Goal: Task Accomplishment & Management: Manage account settings

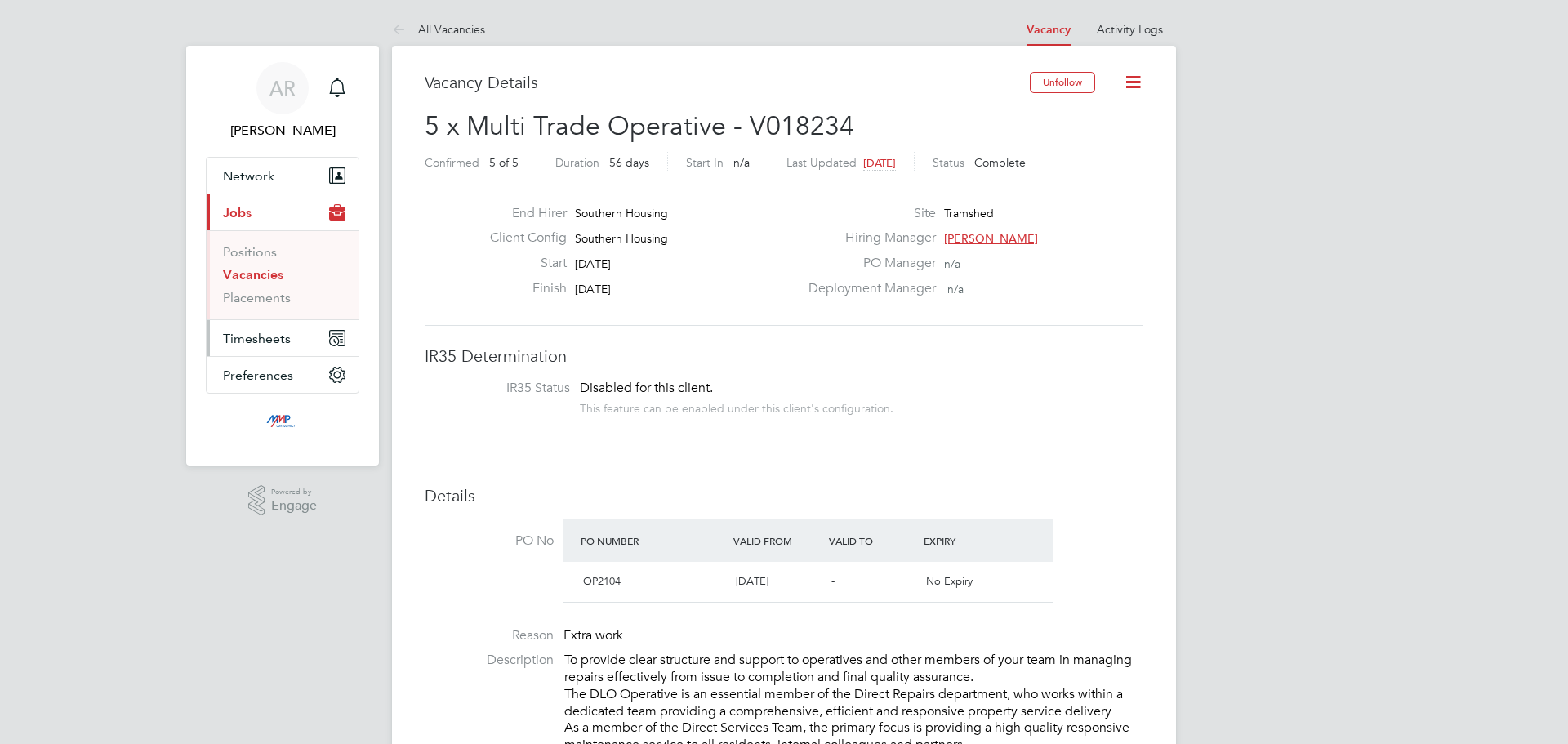
click at [267, 335] on span "Timesheets" at bounding box center [257, 338] width 68 height 16
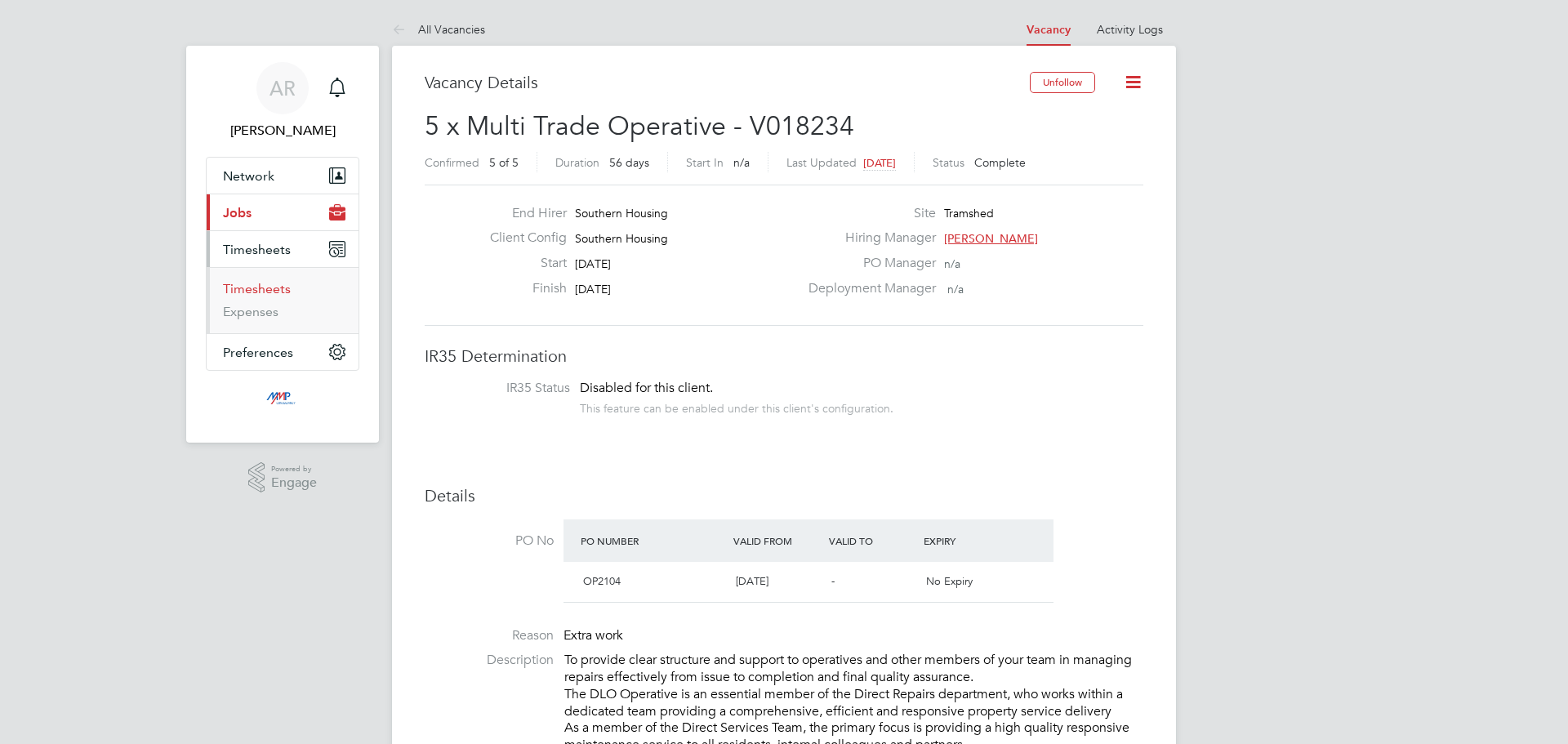
click at [274, 296] on link "Timesheets" at bounding box center [257, 288] width 68 height 16
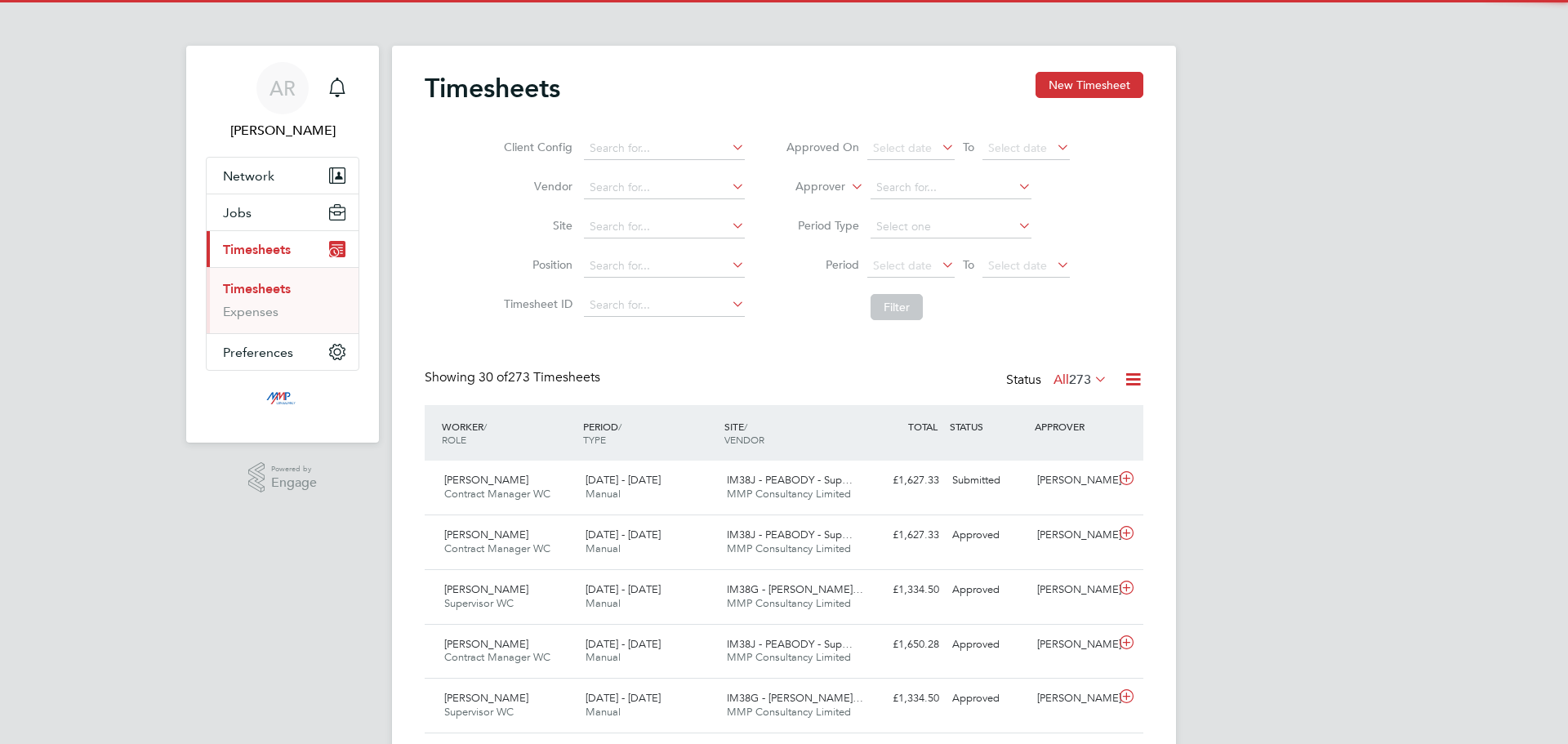
scroll to position [8, 8]
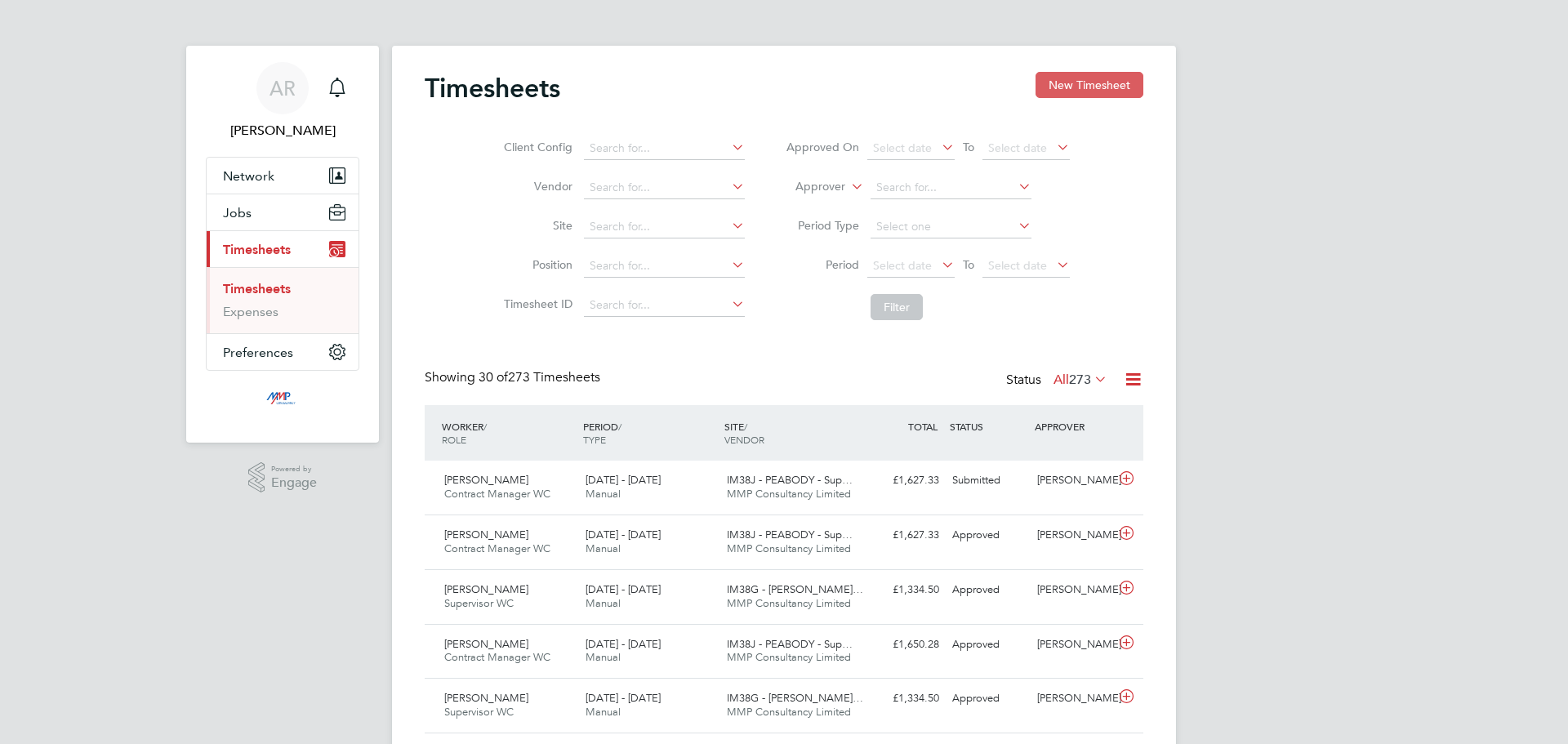
click at [1082, 89] on button "New Timesheet" at bounding box center [1089, 85] width 107 height 26
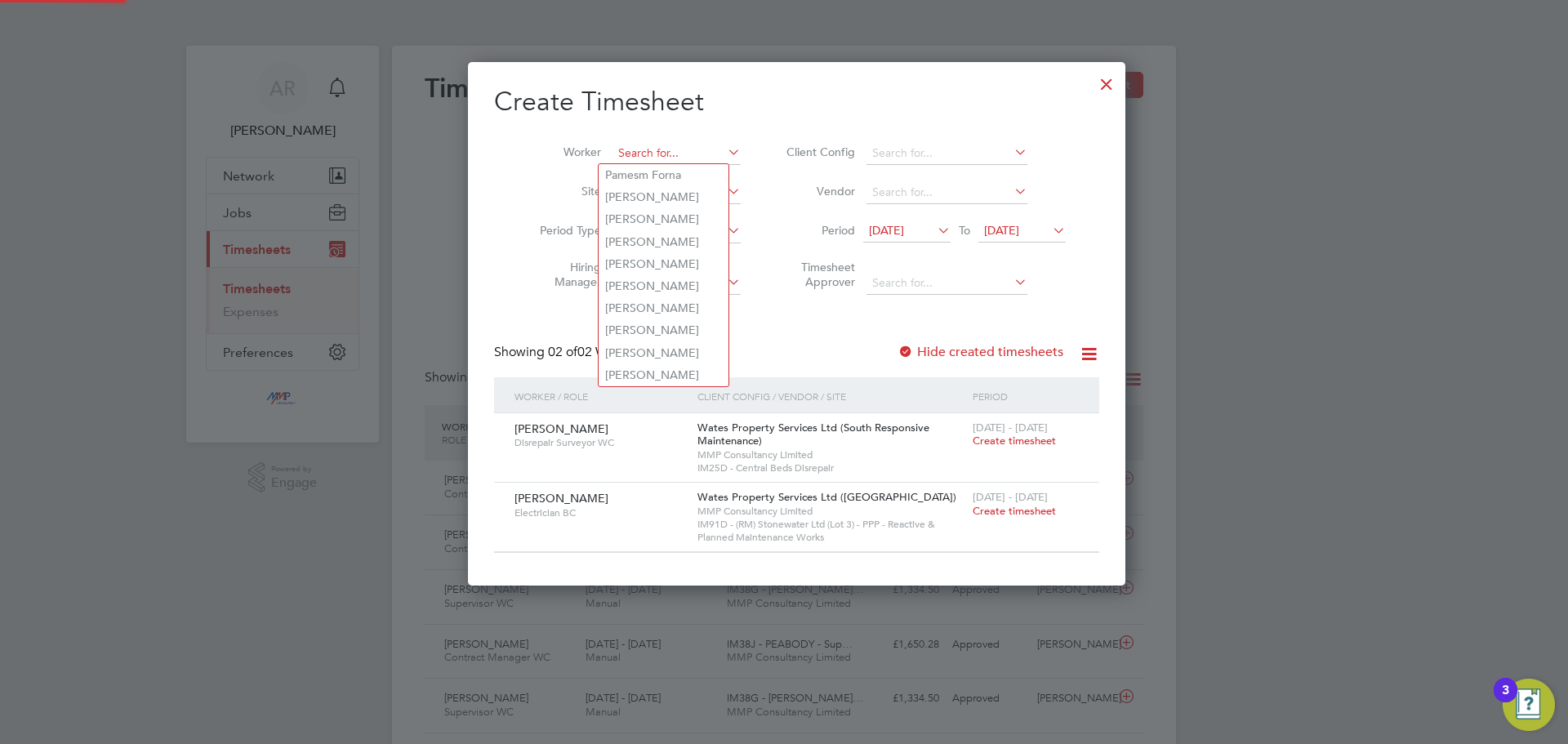
click at [660, 158] on input at bounding box center [677, 153] width 129 height 23
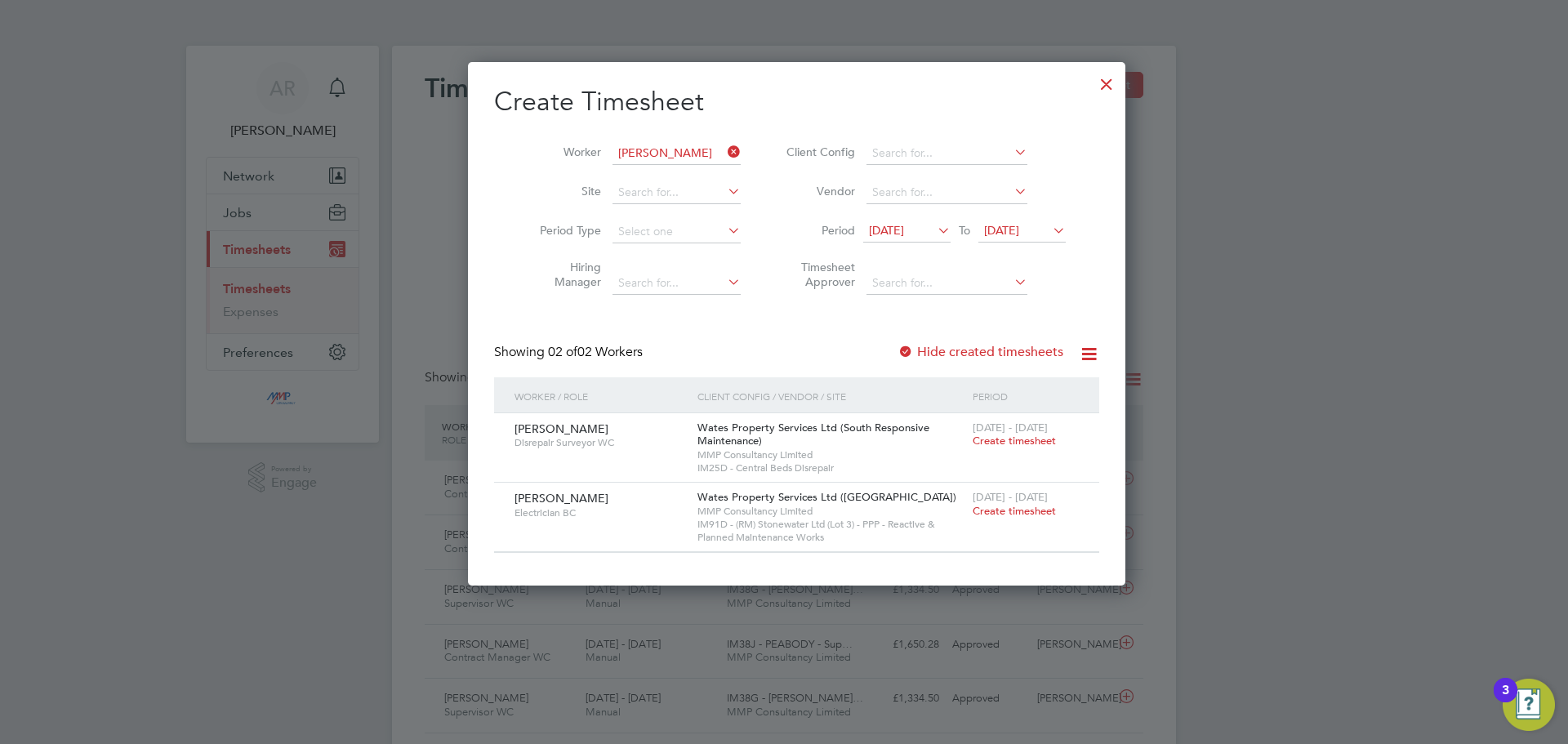
click at [664, 209] on li "[PERSON_NAME] [PERSON_NAME]" at bounding box center [711, 220] width 224 height 22
type input "[PERSON_NAME]"
click at [897, 350] on div at bounding box center [906, 353] width 17 height 17
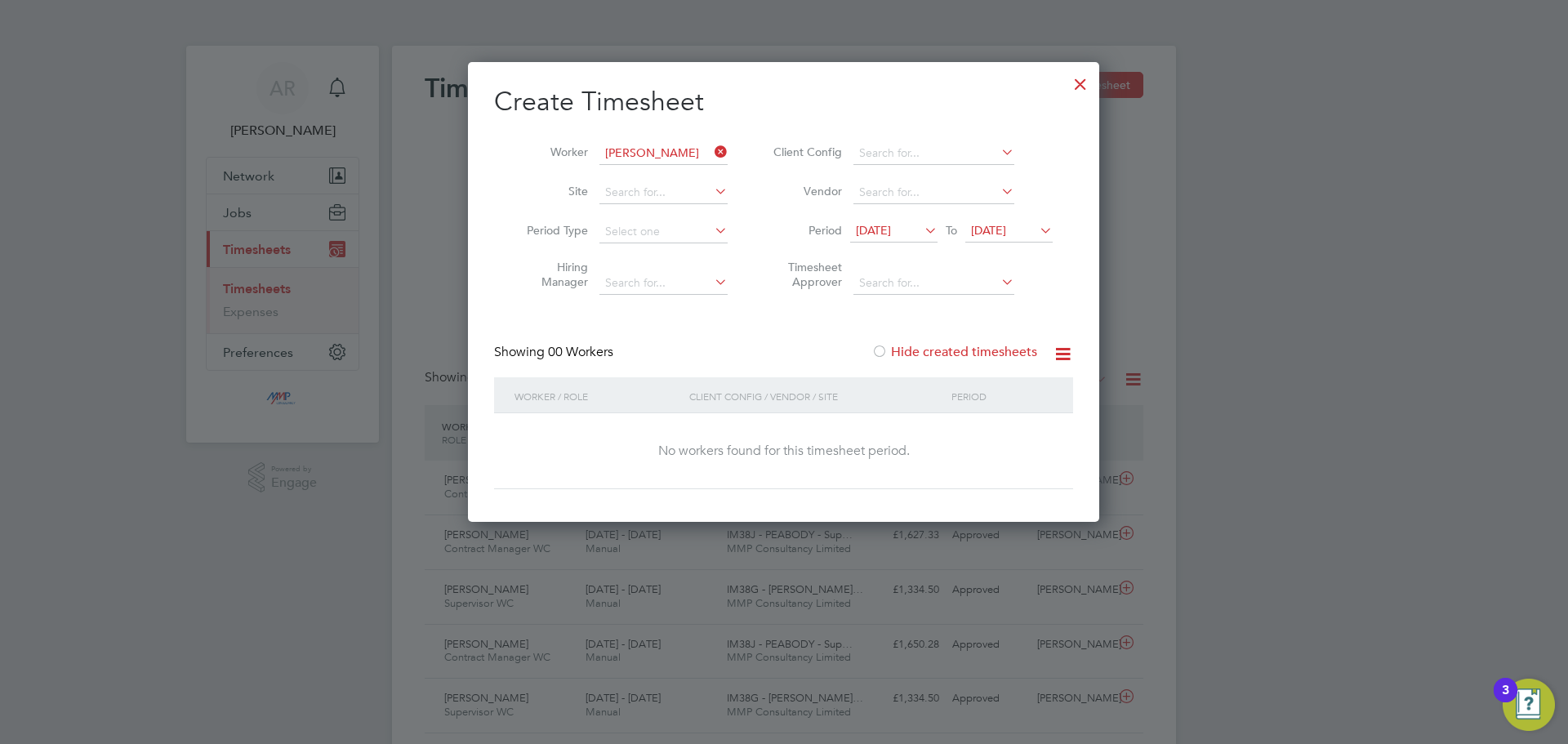
click at [1007, 235] on span "[DATE]" at bounding box center [988, 231] width 35 height 15
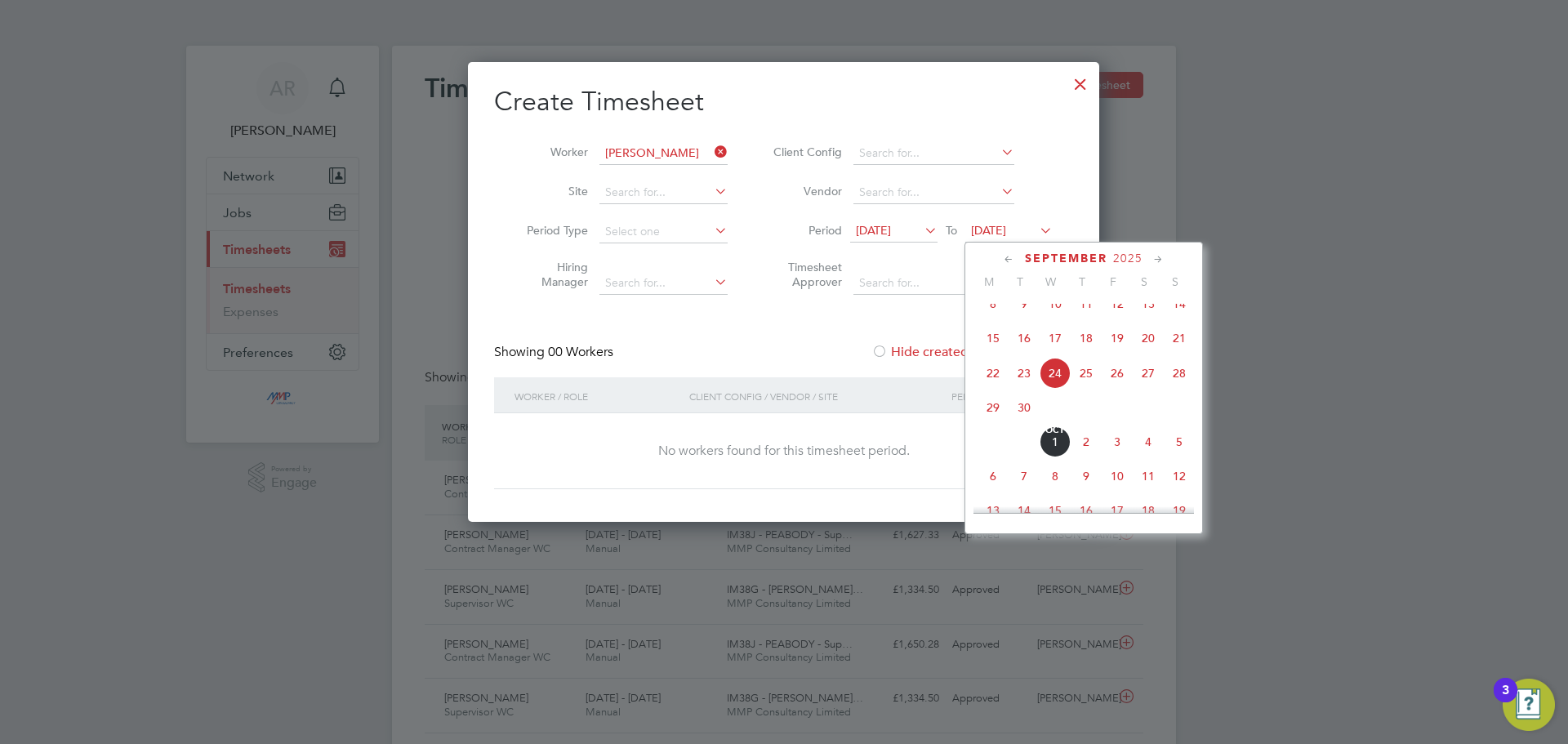
click at [987, 380] on span "22" at bounding box center [993, 373] width 31 height 31
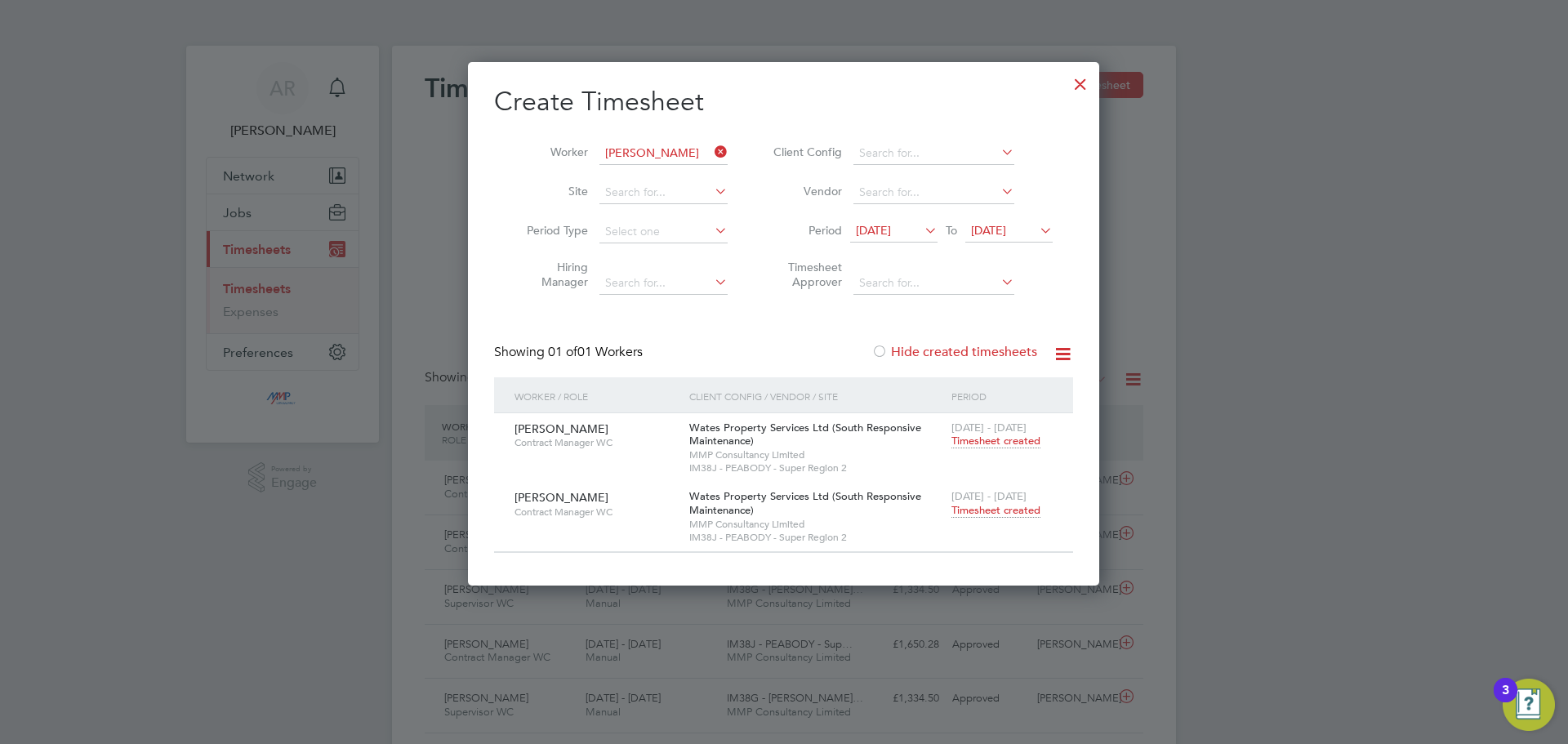
click at [986, 512] on span "Timesheet created" at bounding box center [996, 511] width 89 height 15
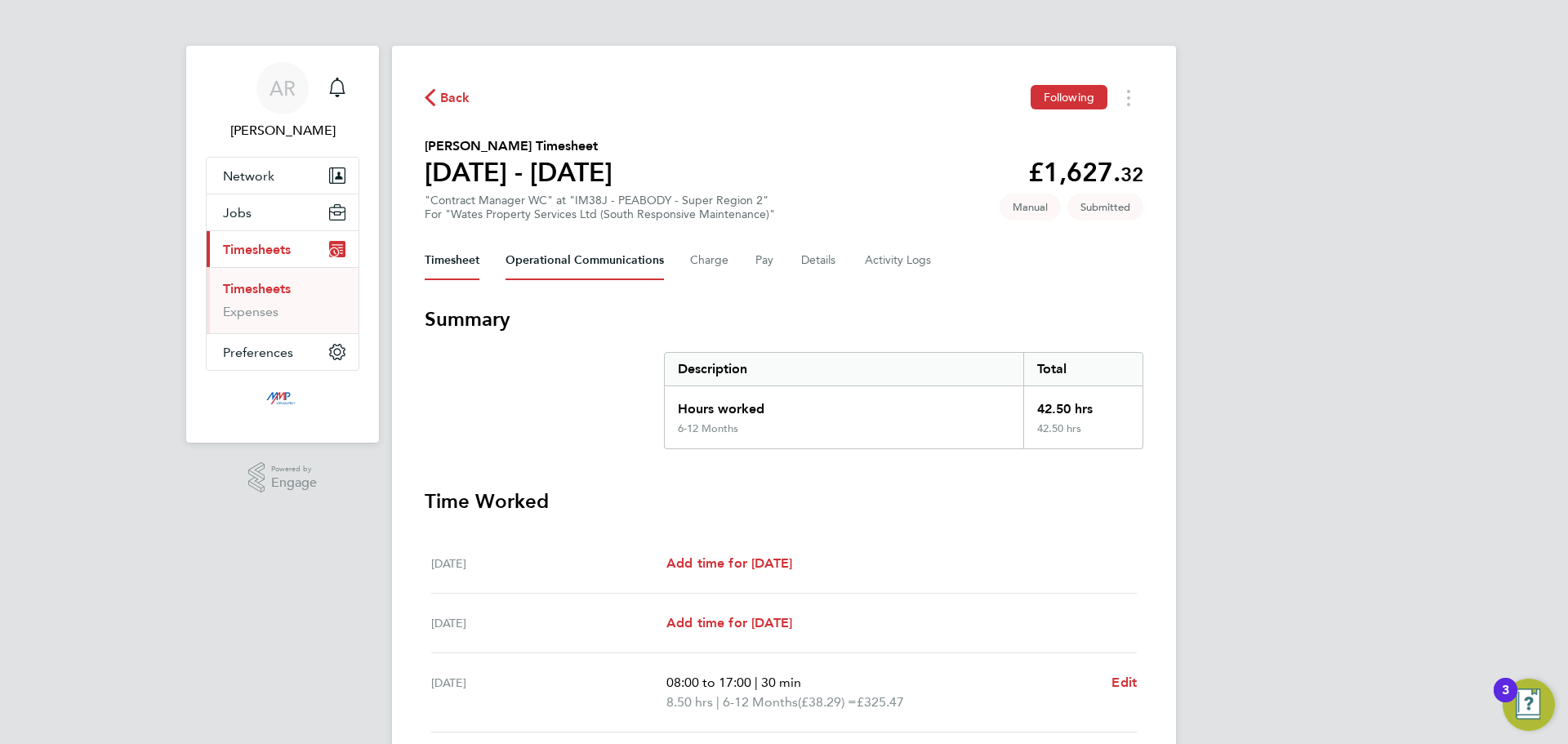
click at [558, 254] on Communications-tab "Operational Communications" at bounding box center [584, 260] width 159 height 39
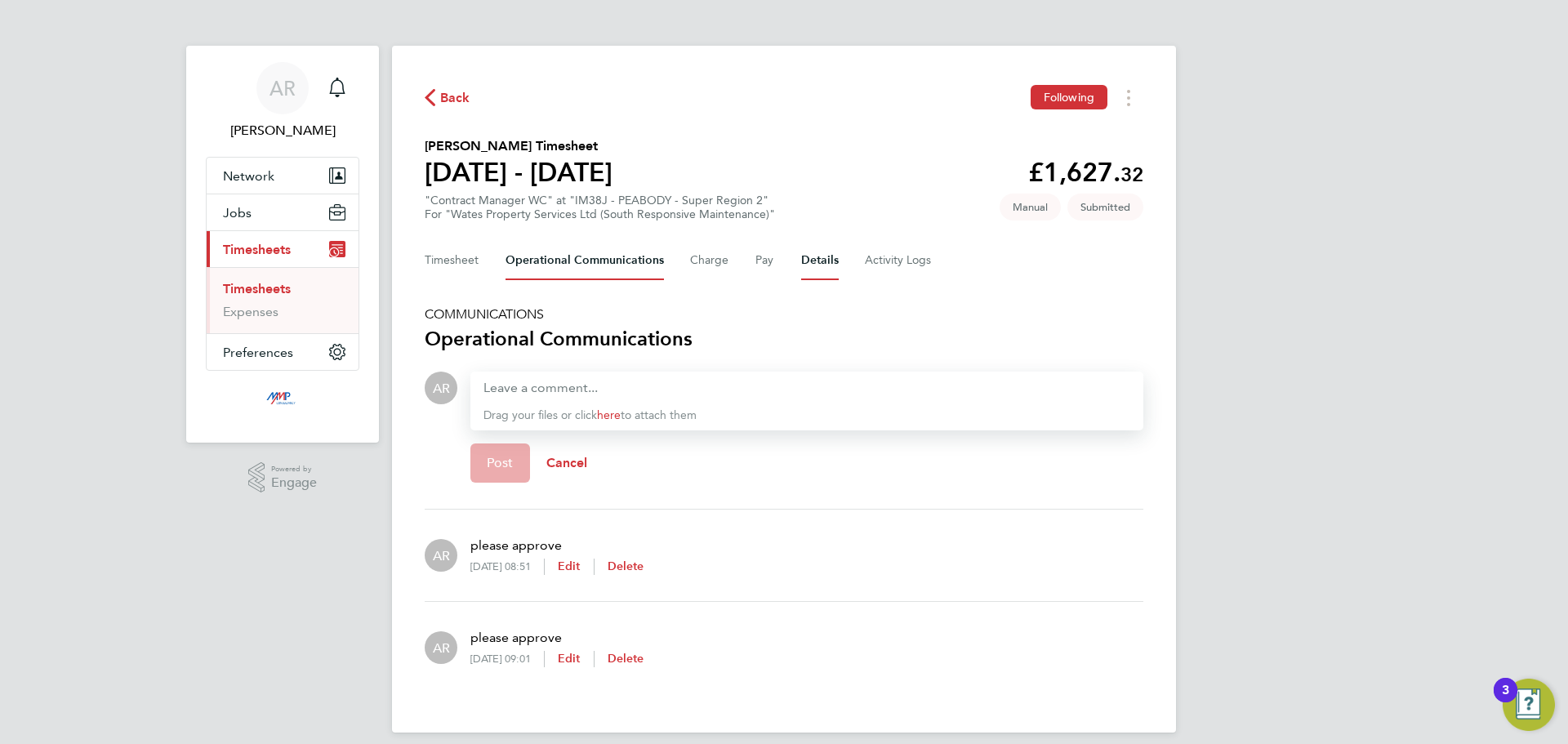
click at [810, 253] on button "Details" at bounding box center [819, 260] width 38 height 39
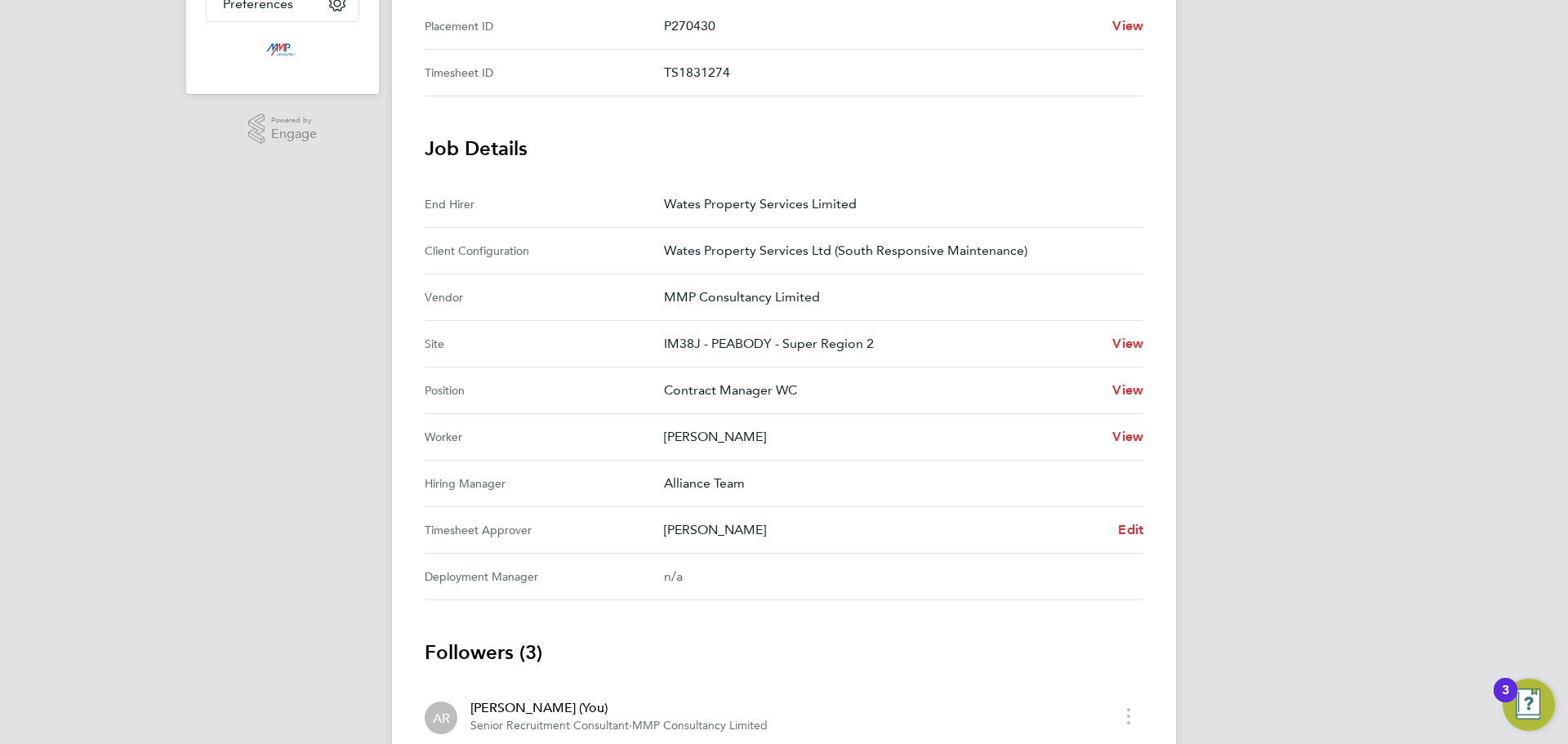
scroll to position [350, 0]
click at [1132, 534] on span "Edit" at bounding box center [1131, 528] width 26 height 16
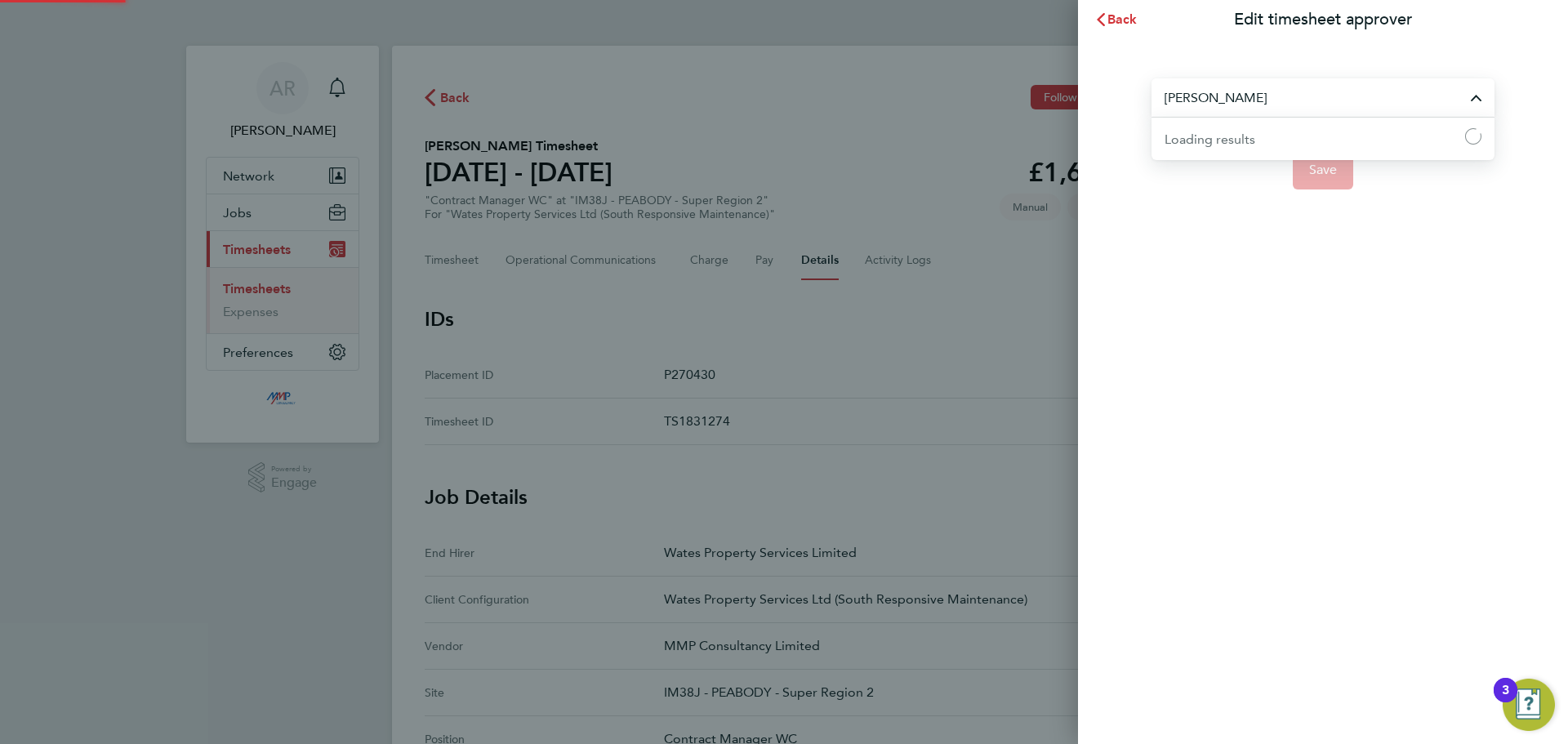
click at [1277, 93] on input "[PERSON_NAME]" at bounding box center [1323, 97] width 343 height 39
click at [1244, 143] on li "[PERSON_NAME]" at bounding box center [1329, 138] width 330 height 40
type input "[PERSON_NAME]"
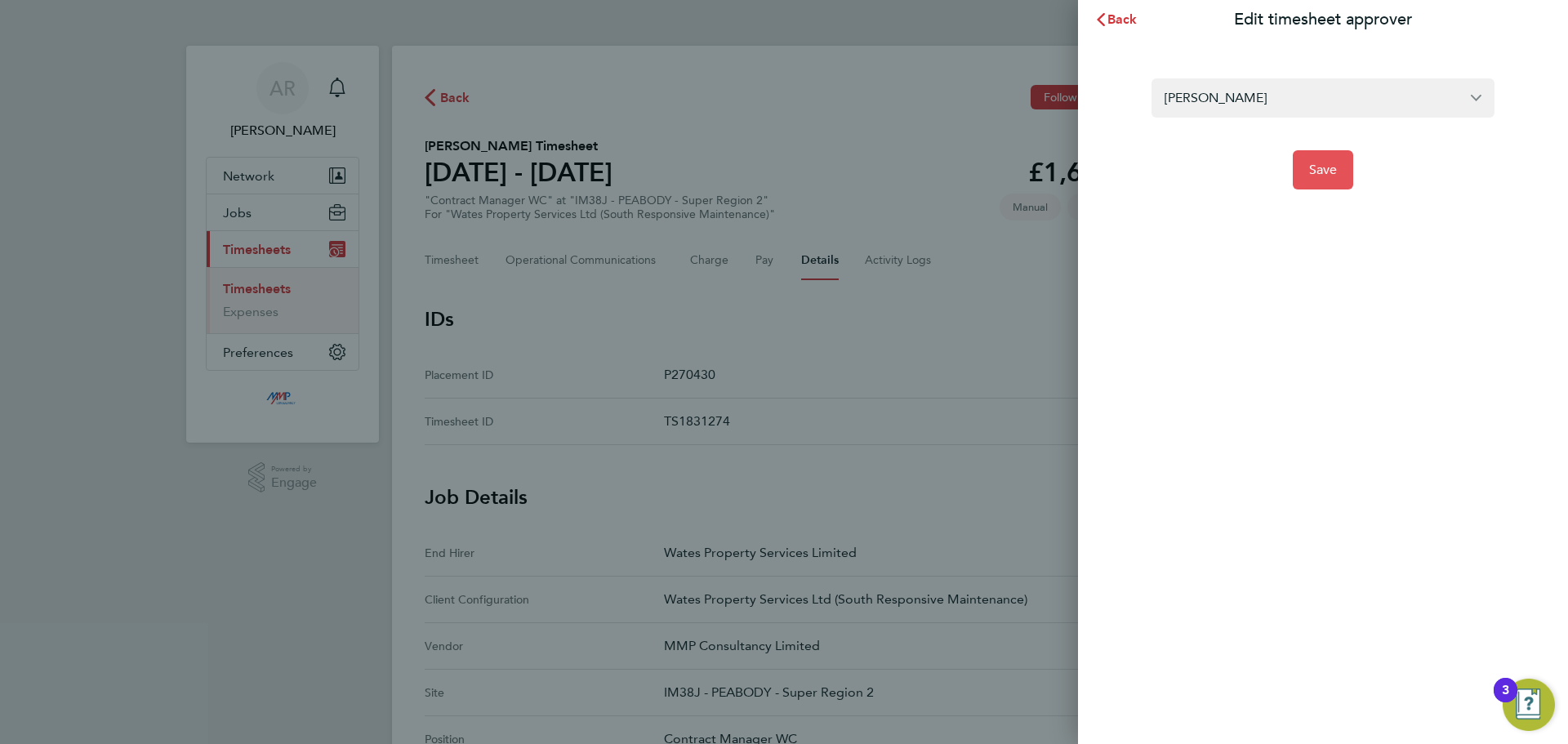
click at [1322, 177] on span "Save" at bounding box center [1323, 170] width 28 height 17
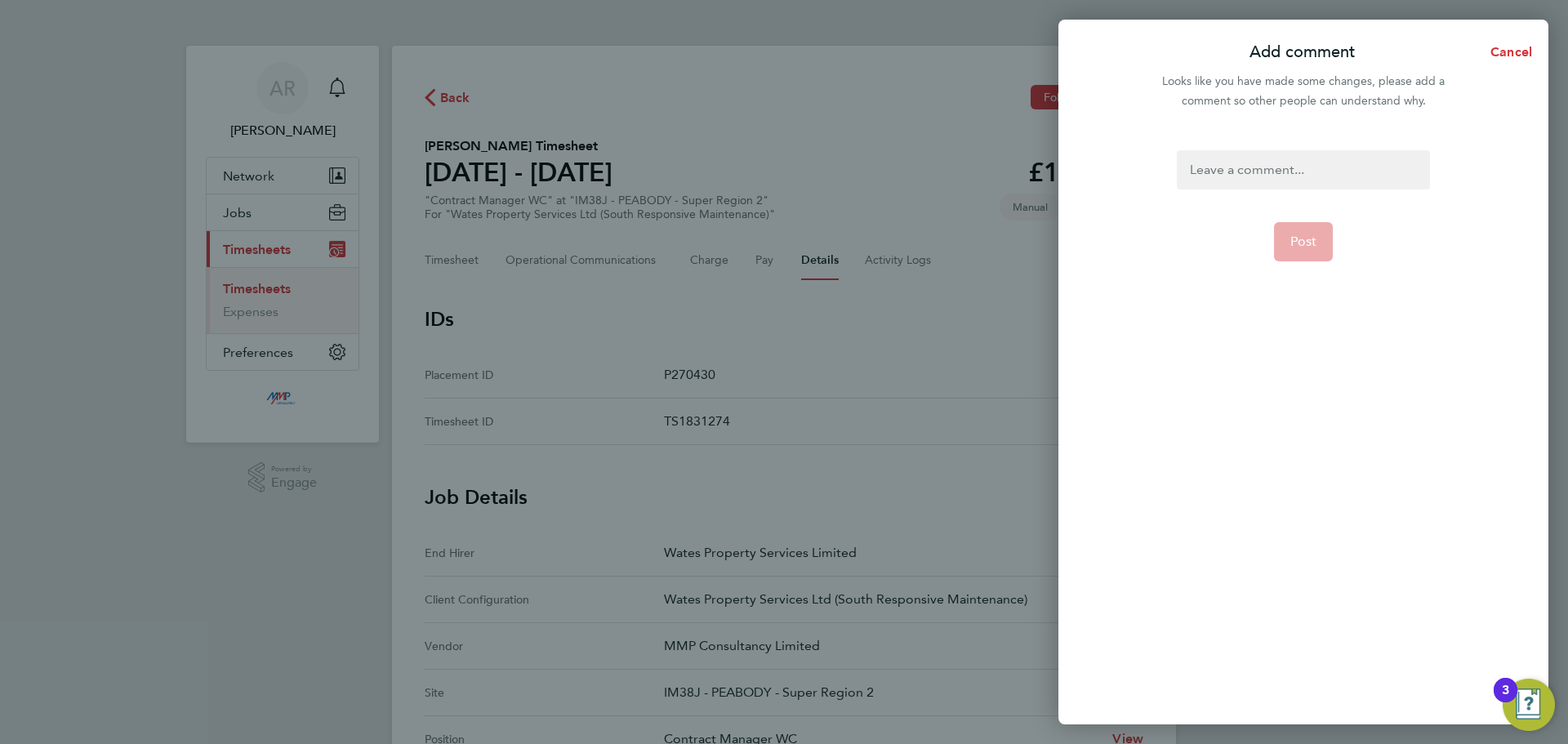
click at [1322, 177] on div at bounding box center [1303, 170] width 253 height 39
click at [1322, 177] on div "To enrich screen reader interactions, please activate Accessibility in Grammarl…" at bounding box center [1303, 170] width 253 height 39
click at [1311, 233] on span "Post" at bounding box center [1303, 242] width 27 height 17
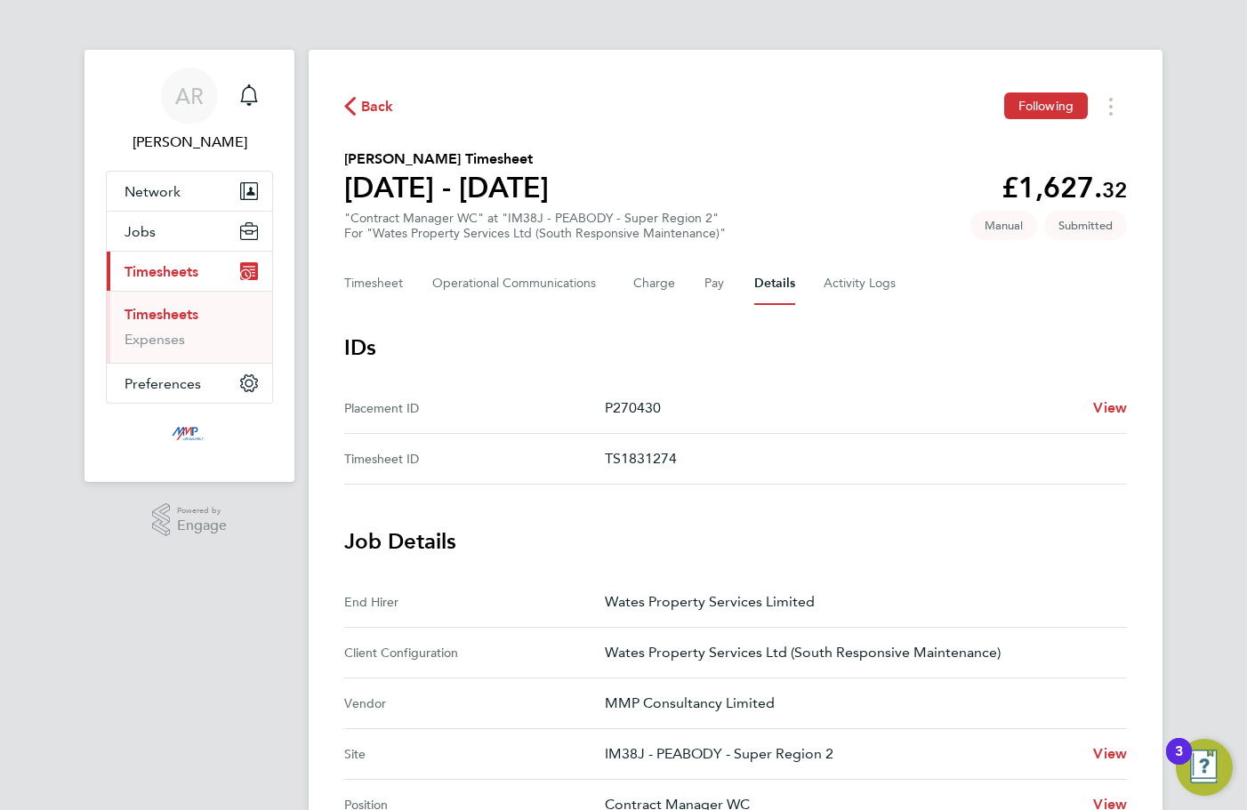
click at [373, 96] on span "Back" at bounding box center [377, 106] width 33 height 21
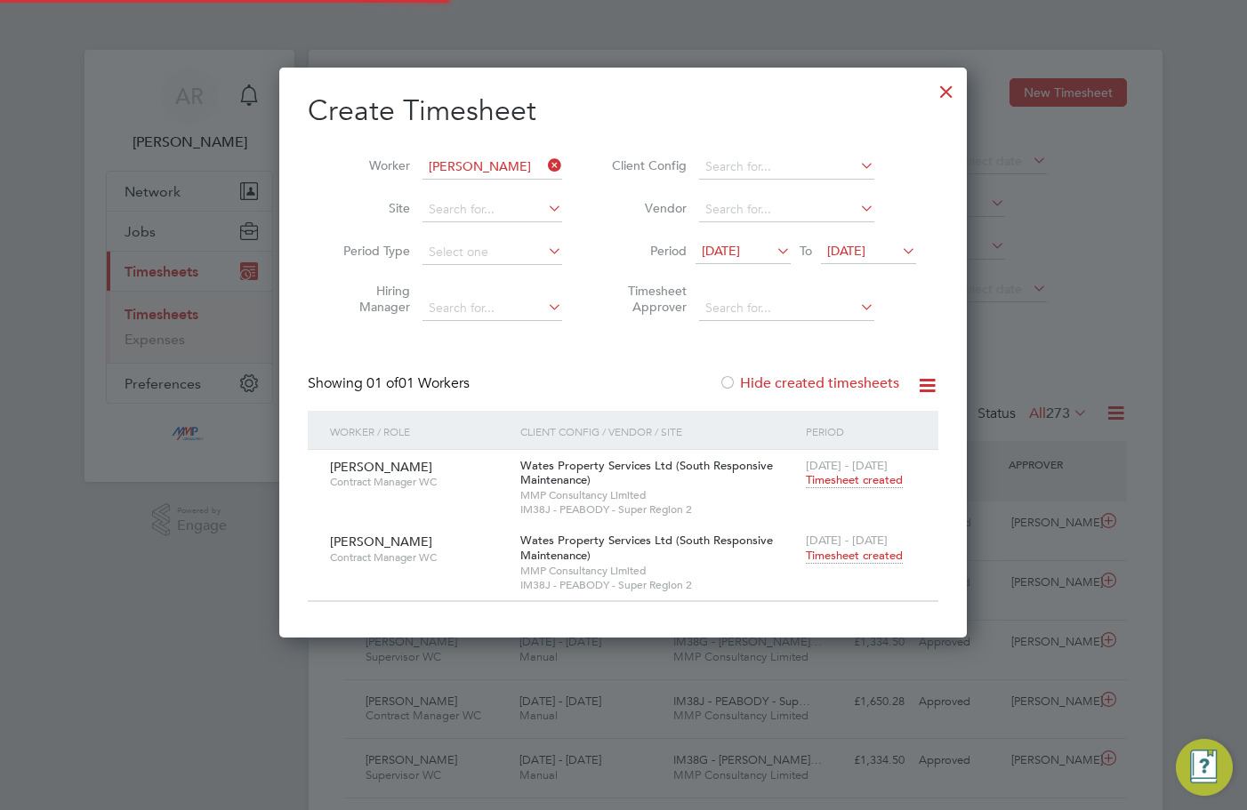
scroll to position [45, 155]
click at [875, 554] on span "Timesheet created" at bounding box center [854, 556] width 97 height 16
